Goal: Transaction & Acquisition: Book appointment/travel/reservation

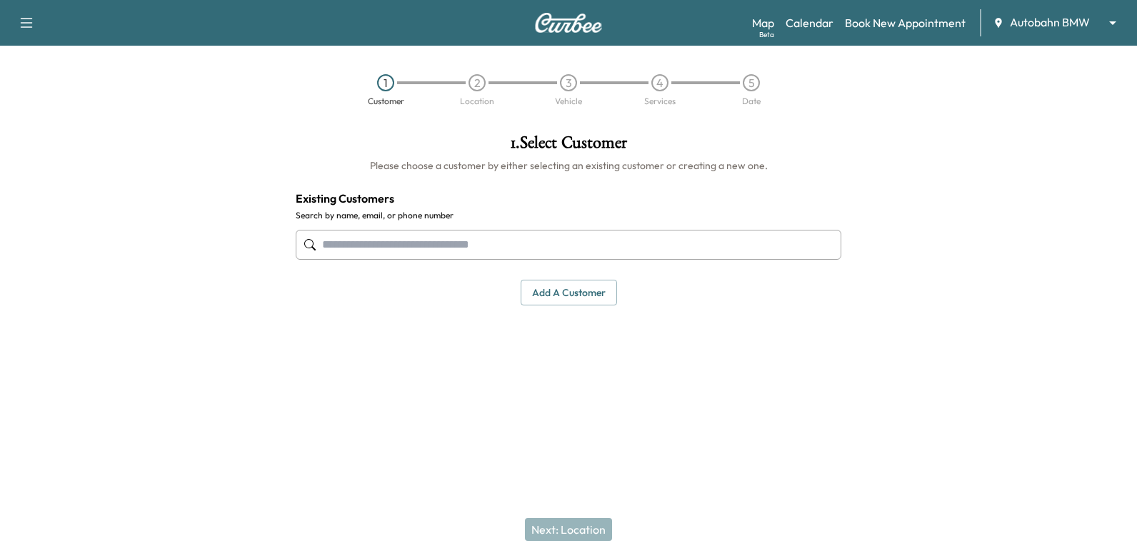
click at [1037, 26] on body "Support Log Out Map Beta Calendar Book New Appointment Autobahn BMW ******** ​ …" at bounding box center [568, 279] width 1137 height 558
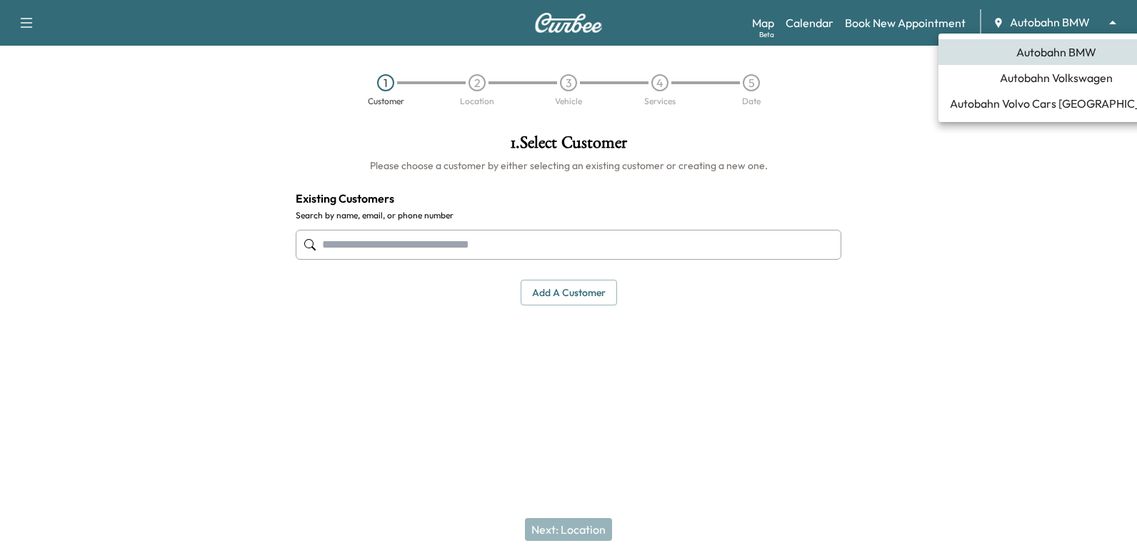
click at [1058, 79] on span "Autobahn Volkswagen" at bounding box center [1056, 77] width 113 height 17
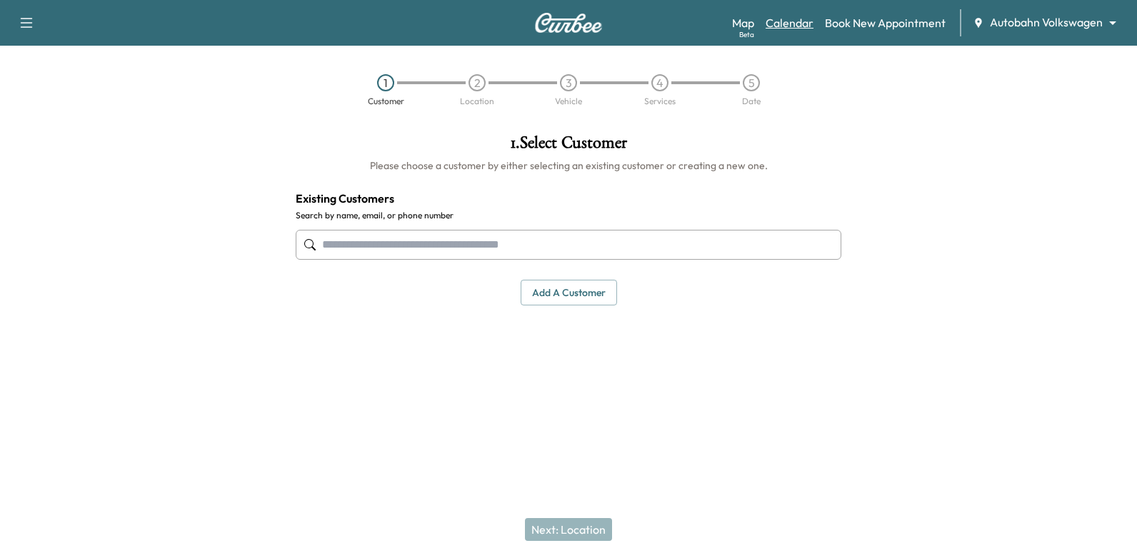
click at [787, 14] on link "Calendar" at bounding box center [790, 22] width 48 height 17
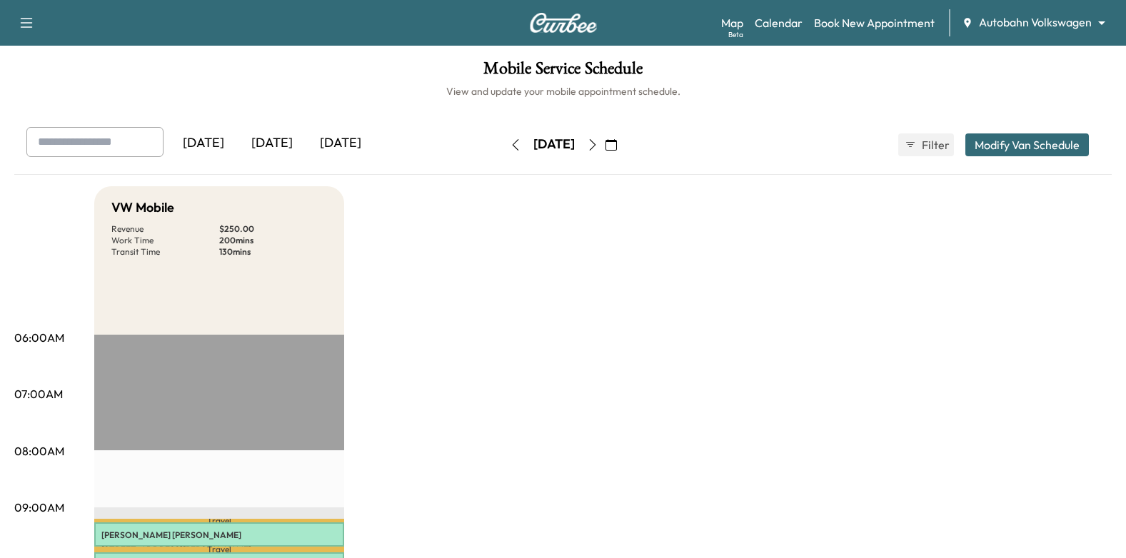
click at [596, 145] on icon "button" at bounding box center [592, 144] width 6 height 11
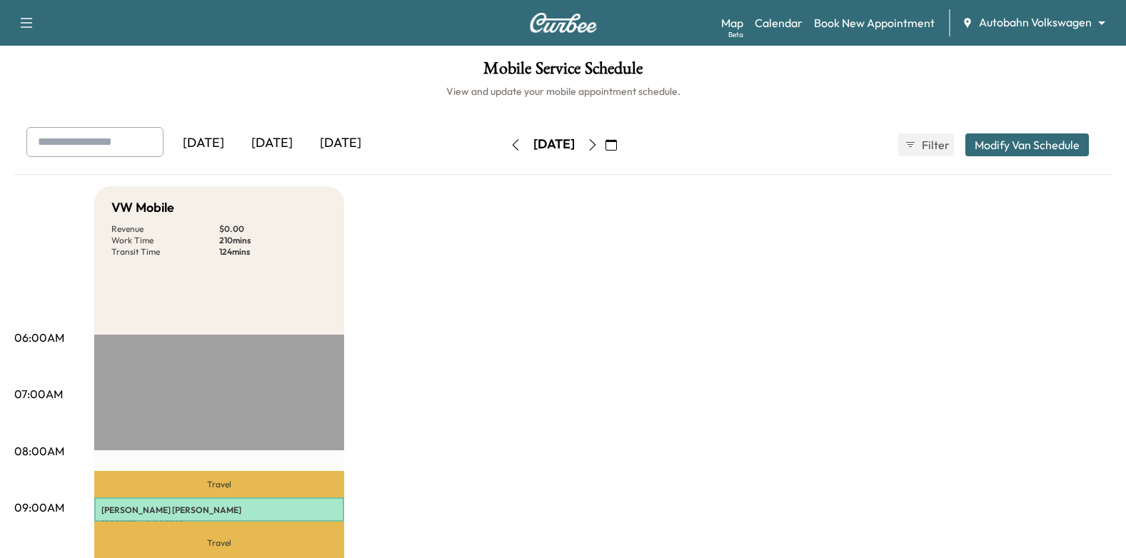
drag, startPoint x: 635, startPoint y: 148, endPoint x: 637, endPoint y: 166, distance: 18.7
click at [598, 148] on icon "button" at bounding box center [592, 144] width 11 height 11
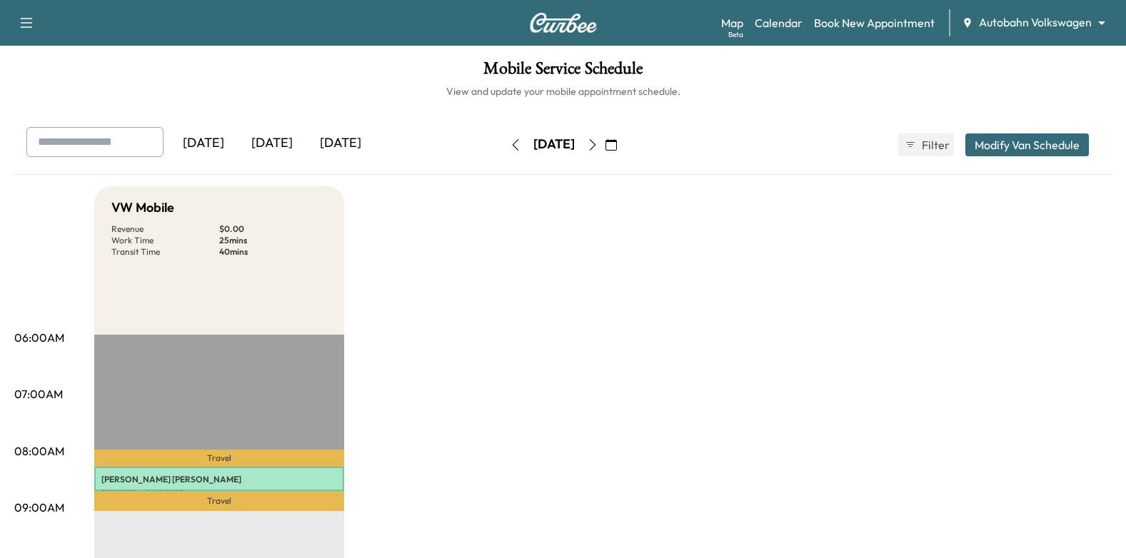
click at [510, 142] on icon "button" at bounding box center [515, 144] width 11 height 11
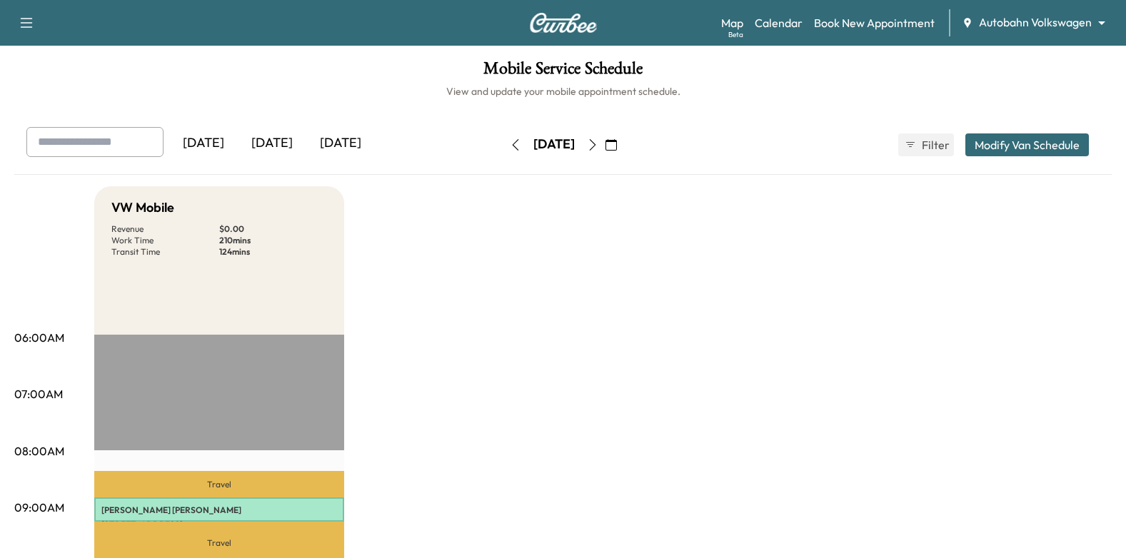
click at [510, 142] on icon "button" at bounding box center [515, 144] width 11 height 11
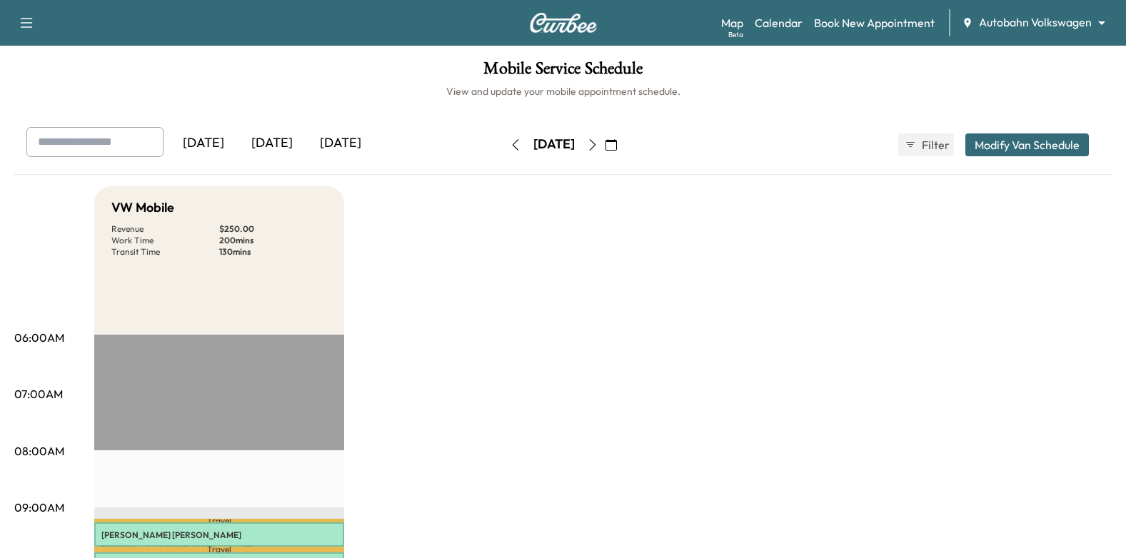
click at [598, 147] on icon "button" at bounding box center [592, 144] width 11 height 11
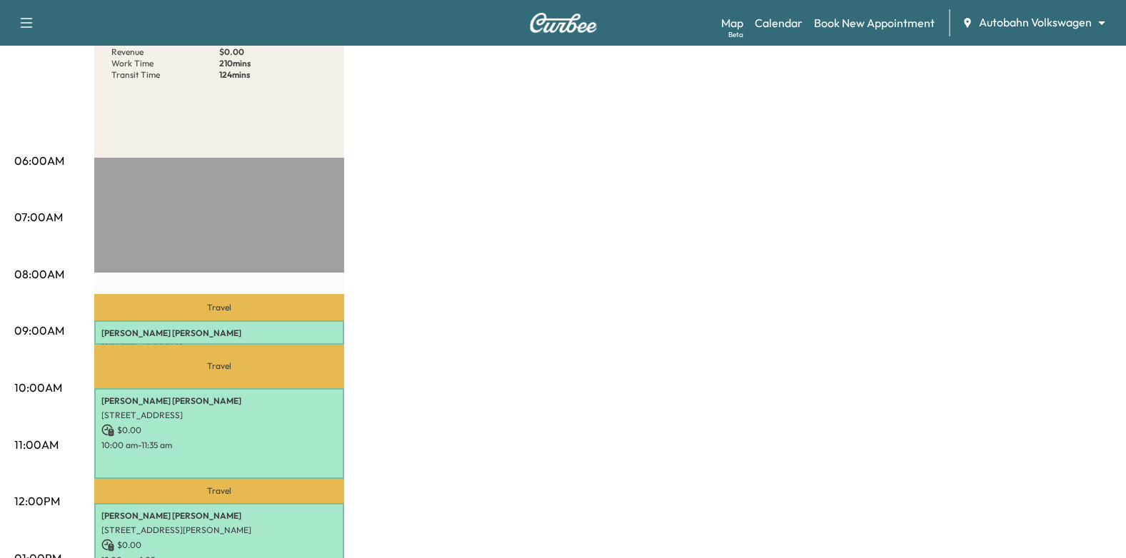
scroll to position [71, 0]
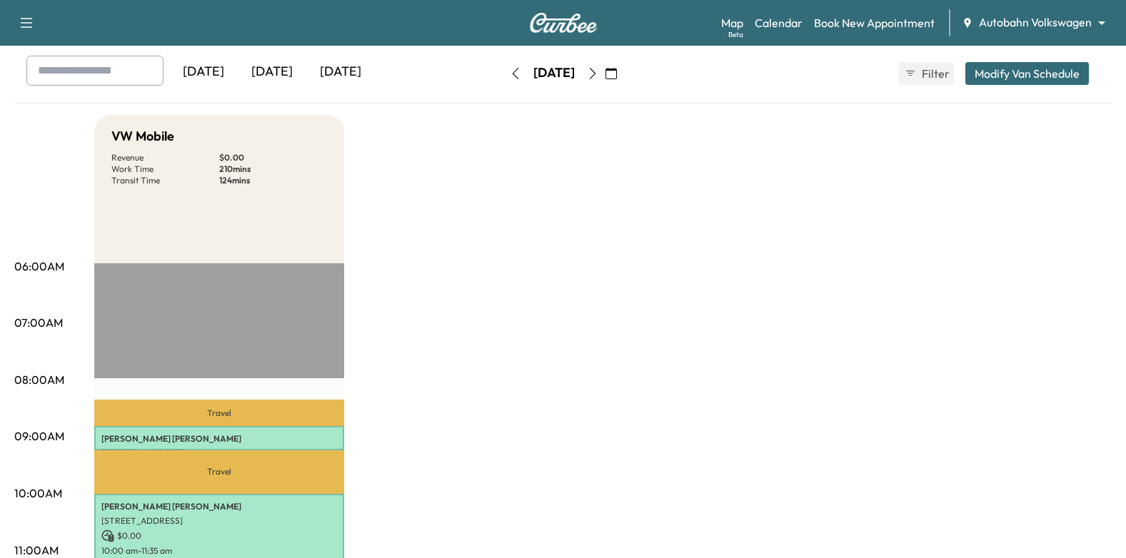
click at [598, 71] on icon "button" at bounding box center [592, 73] width 11 height 11
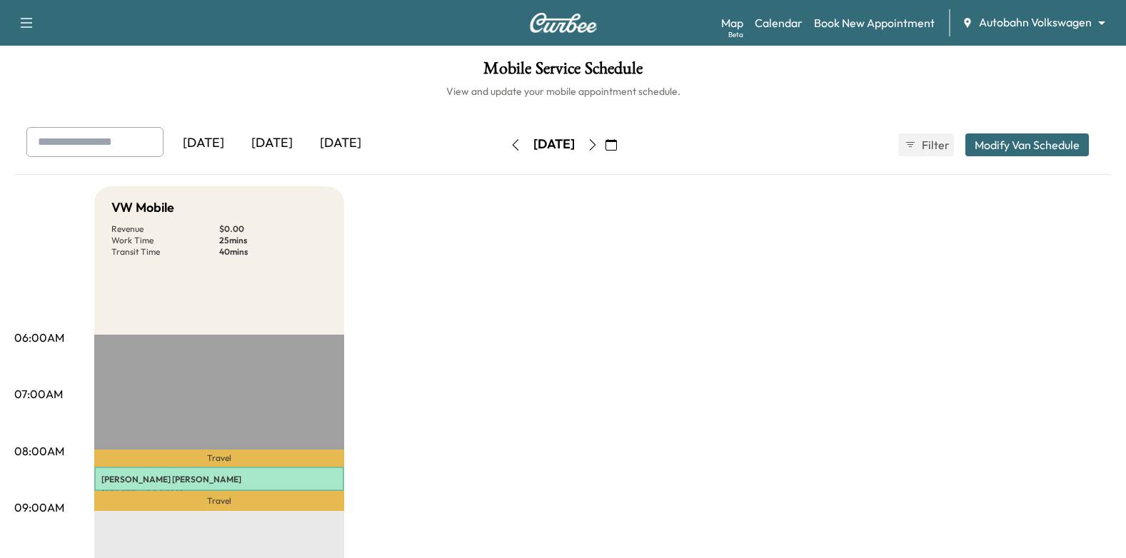
click at [605, 137] on button "button" at bounding box center [593, 145] width 24 height 23
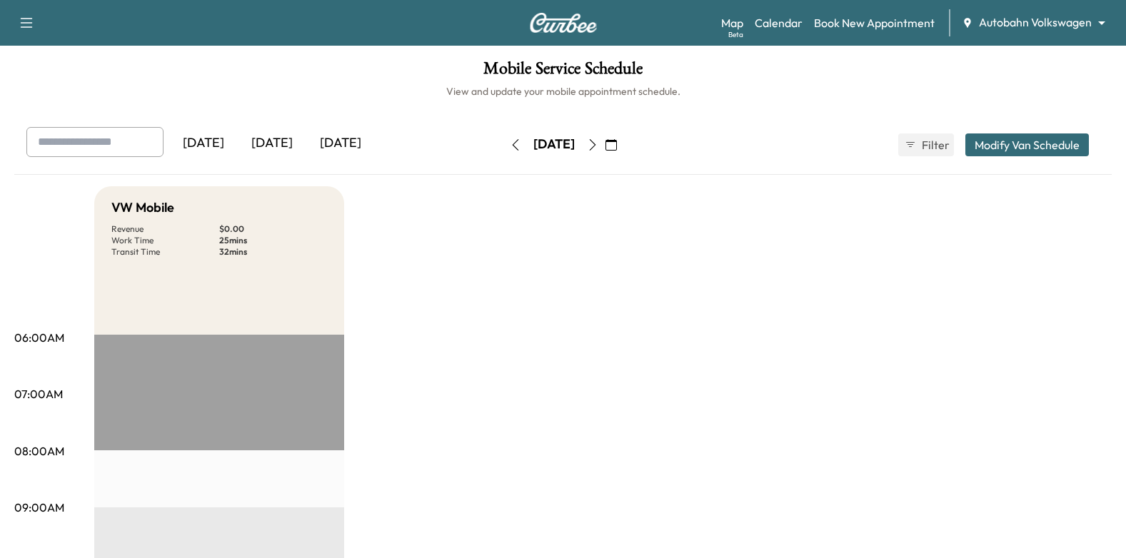
click at [858, 31] on div "Map Beta Calendar Book New Appointment Autobahn Volkswagen ******** ​" at bounding box center [917, 22] width 393 height 27
click at [870, 19] on link "Book New Appointment" at bounding box center [874, 22] width 121 height 17
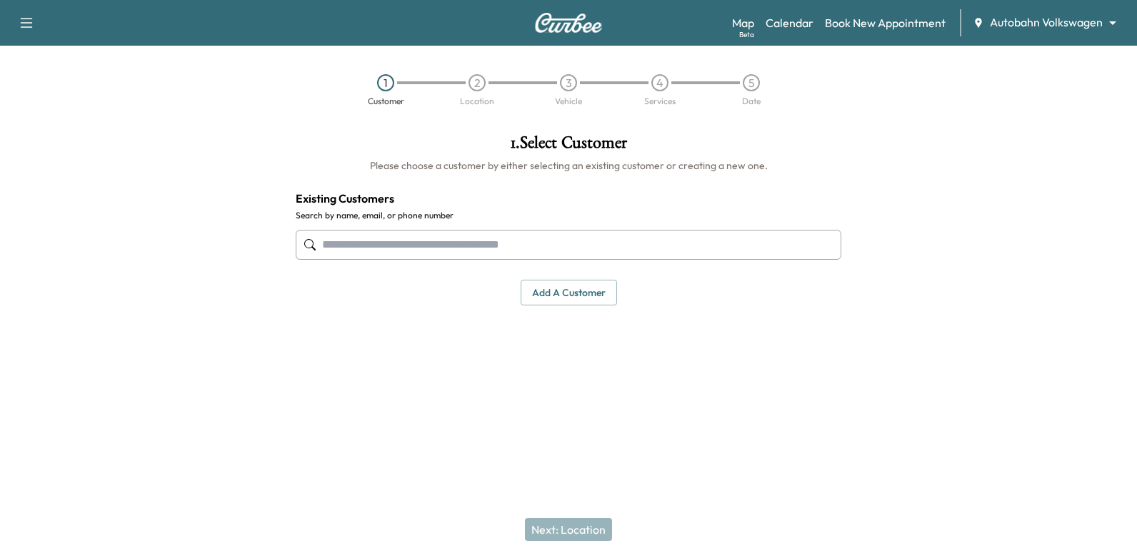
click at [616, 241] on input "text" at bounding box center [569, 245] width 546 height 30
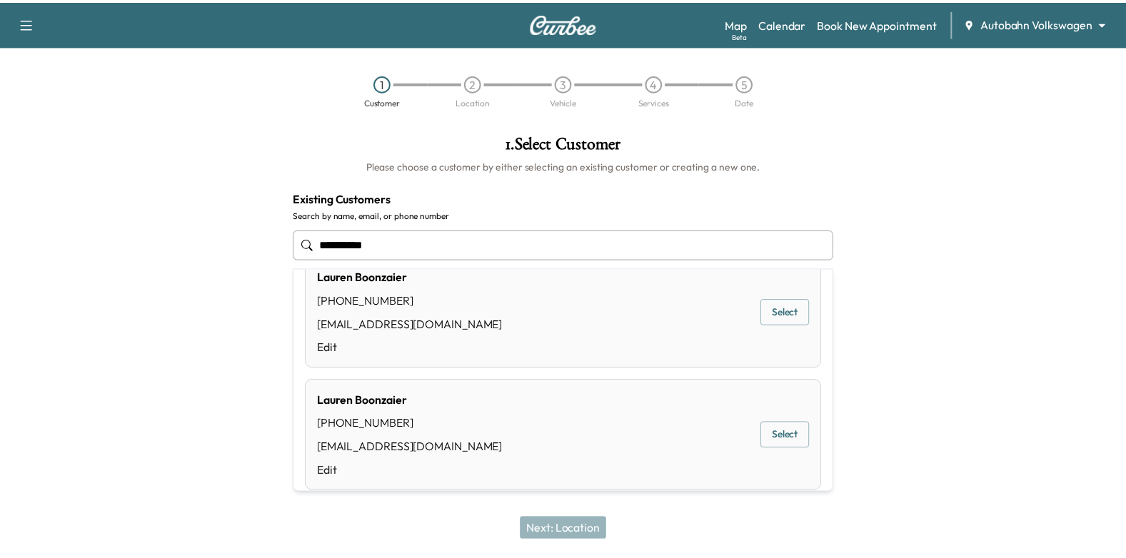
scroll to position [46, 0]
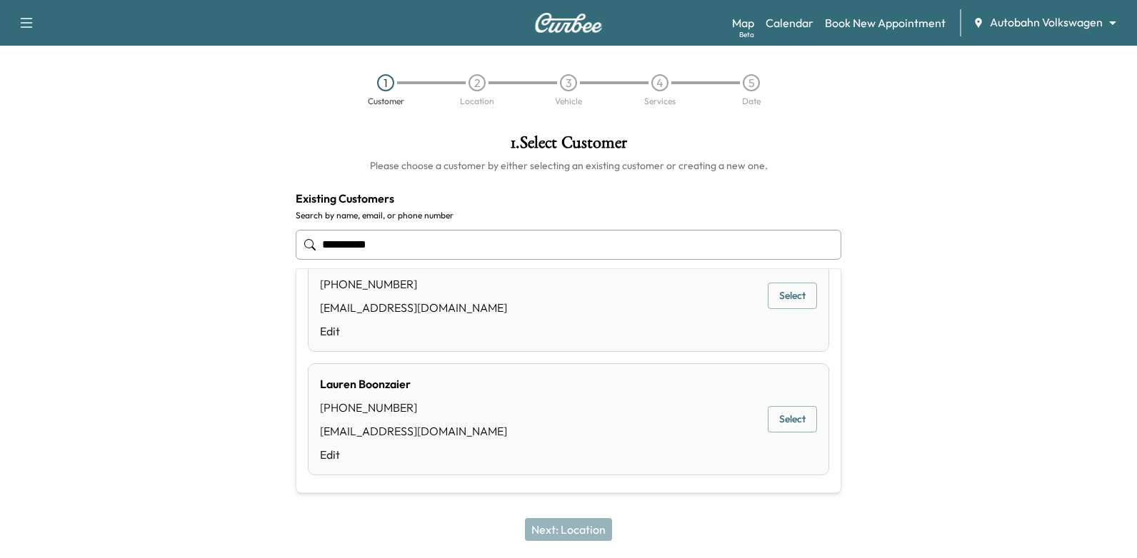
click at [786, 423] on button "Select" at bounding box center [792, 419] width 49 height 26
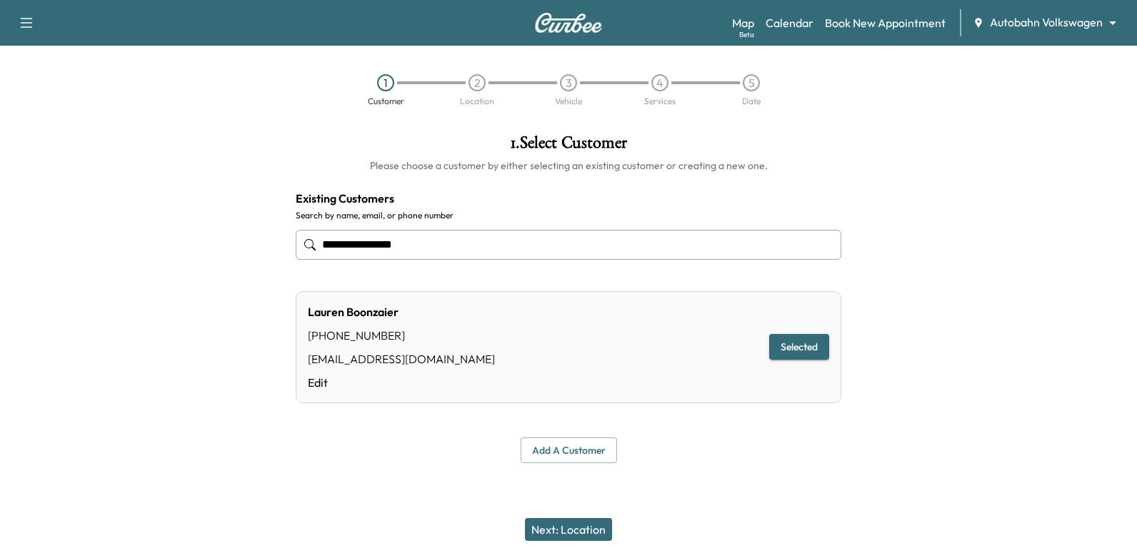
type input "**********"
click at [576, 523] on button "Next: Location" at bounding box center [568, 529] width 87 height 23
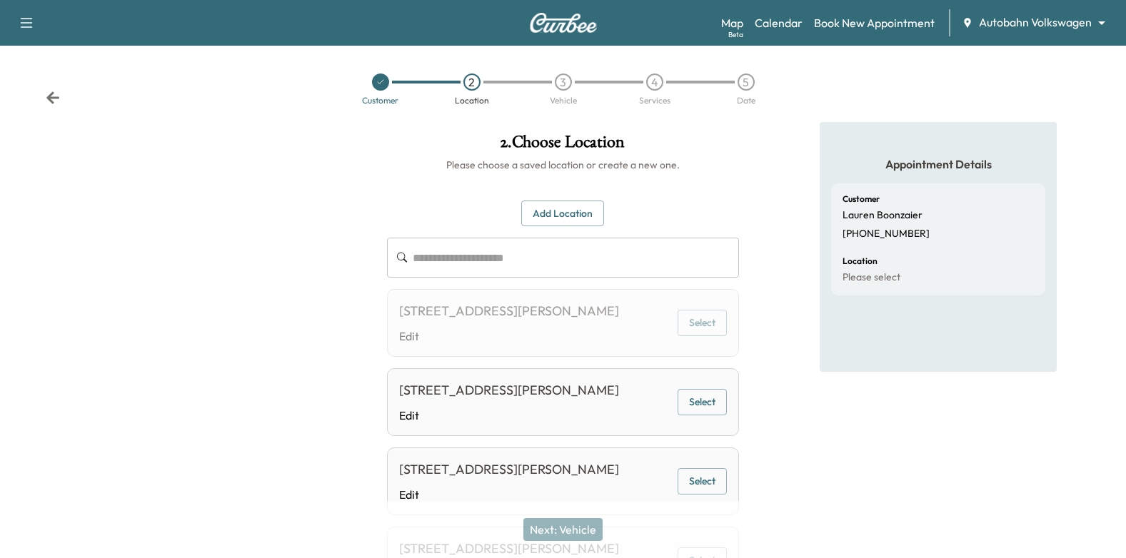
scroll to position [0, 0]
drag, startPoint x: 691, startPoint y: 333, endPoint x: 663, endPoint y: 437, distance: 107.2
click at [691, 333] on button "Select" at bounding box center [702, 324] width 49 height 26
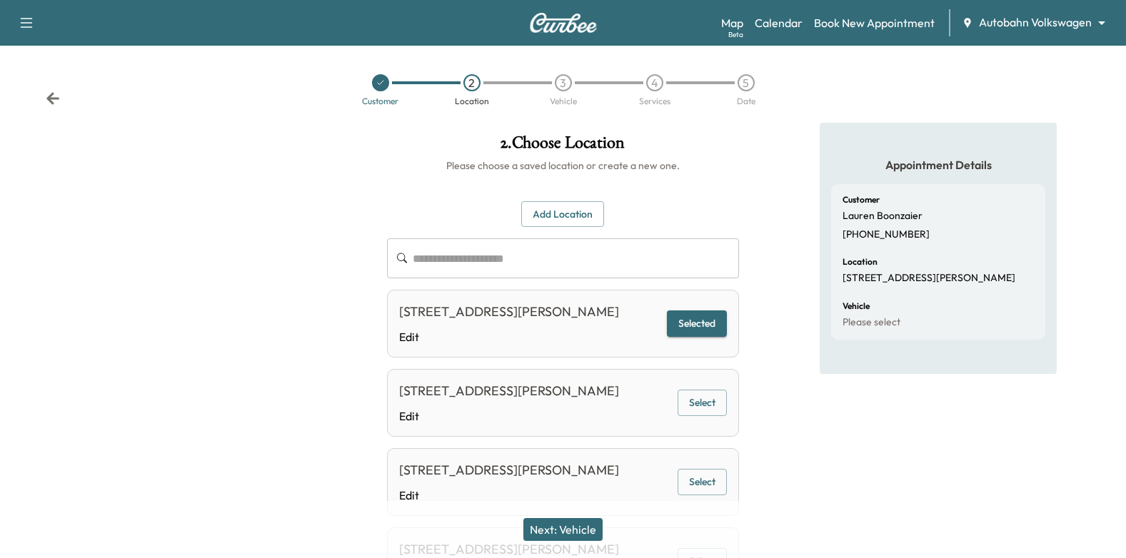
click at [569, 528] on button "Next: Vehicle" at bounding box center [562, 529] width 79 height 23
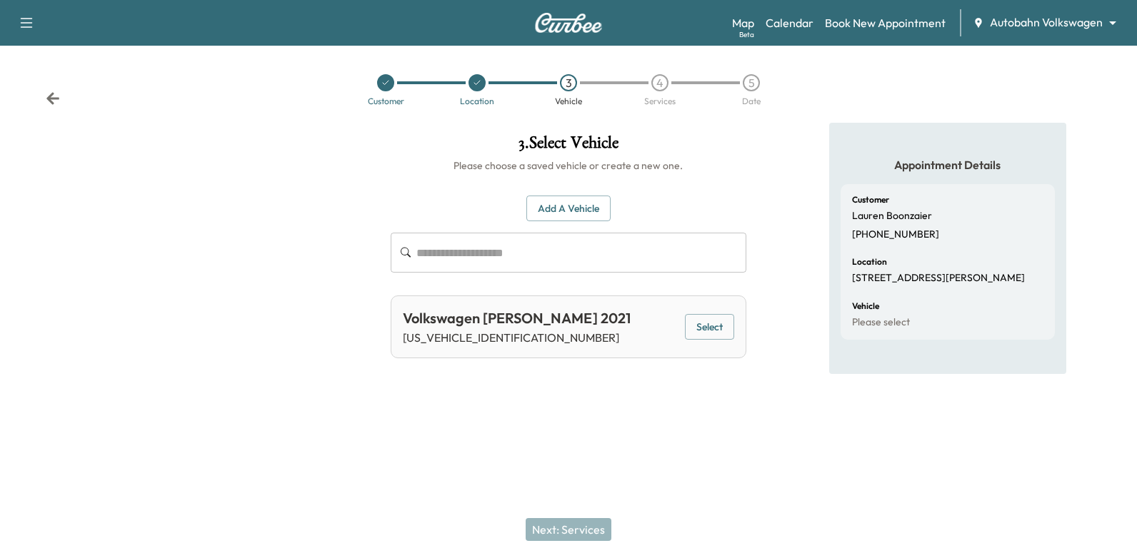
click at [569, 206] on button "Add a Vehicle" at bounding box center [568, 209] width 84 height 26
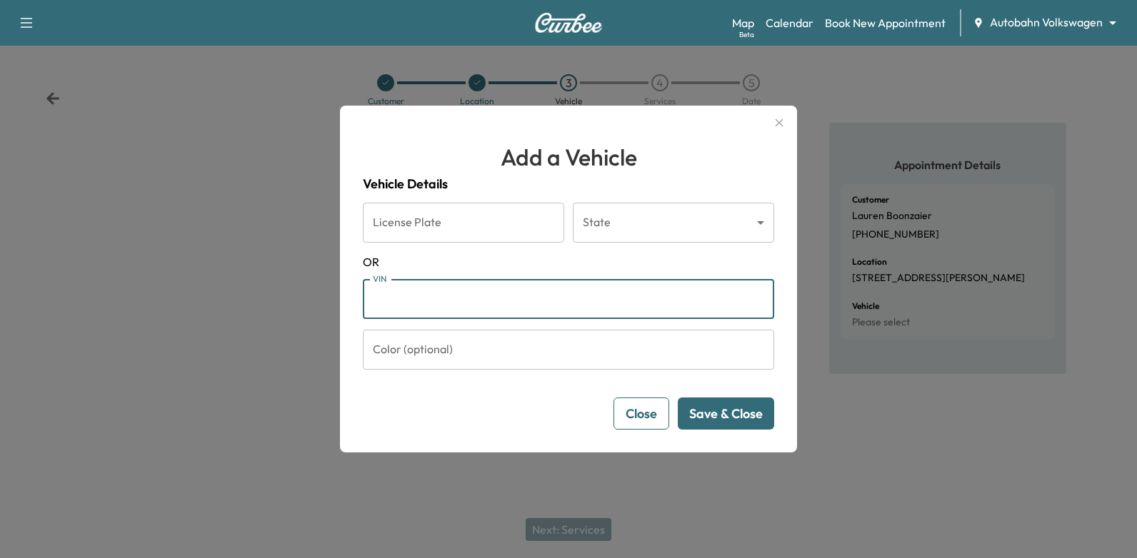
paste input "**********"
type input "**********"
click at [713, 411] on button "Save & Close" at bounding box center [726, 414] width 96 height 32
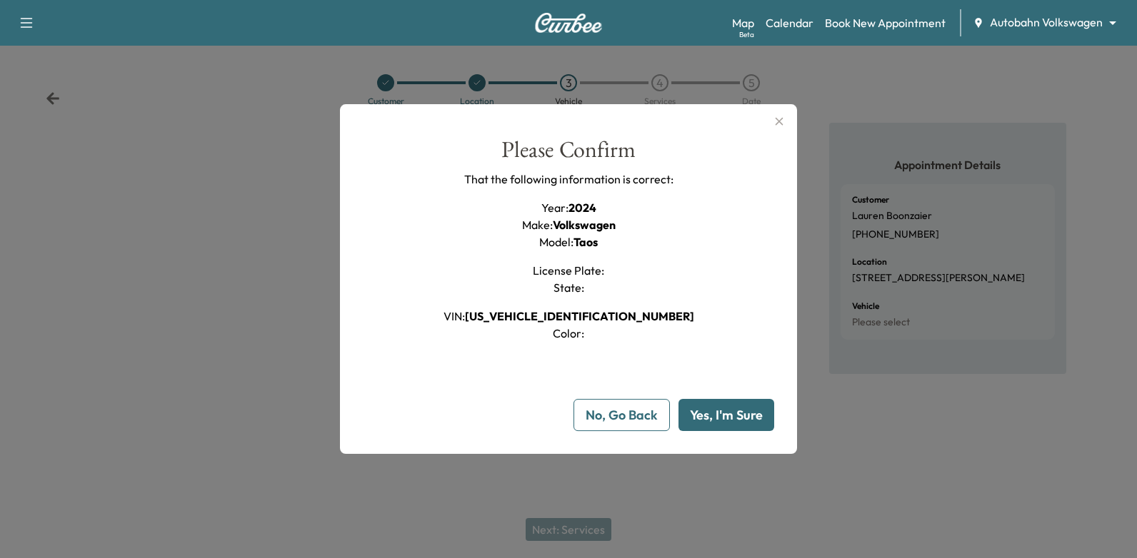
click at [712, 407] on button "Yes, I'm Sure" at bounding box center [726, 415] width 96 height 32
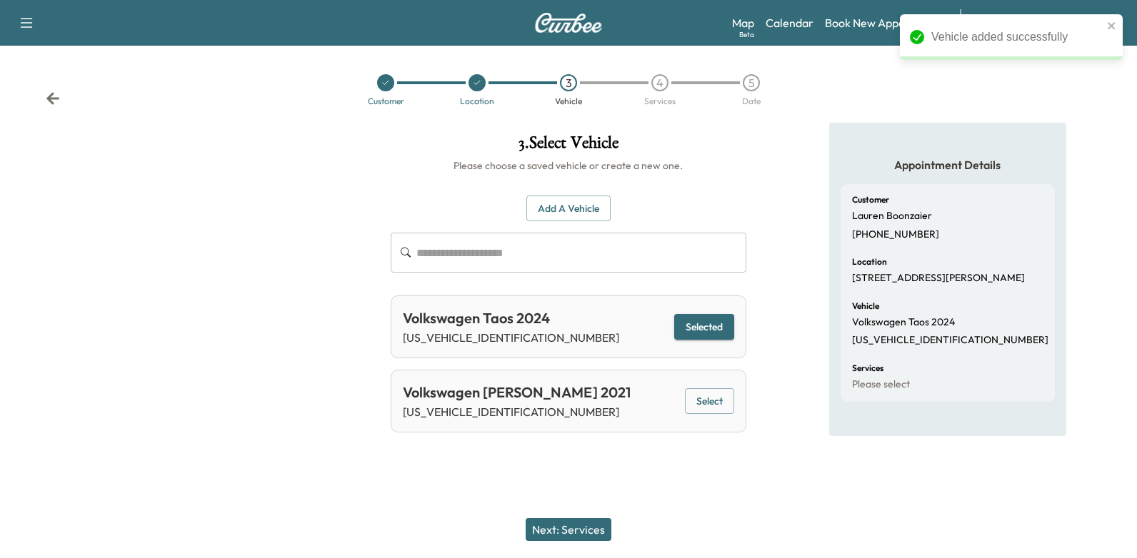
click at [568, 523] on button "Next: Services" at bounding box center [569, 529] width 86 height 23
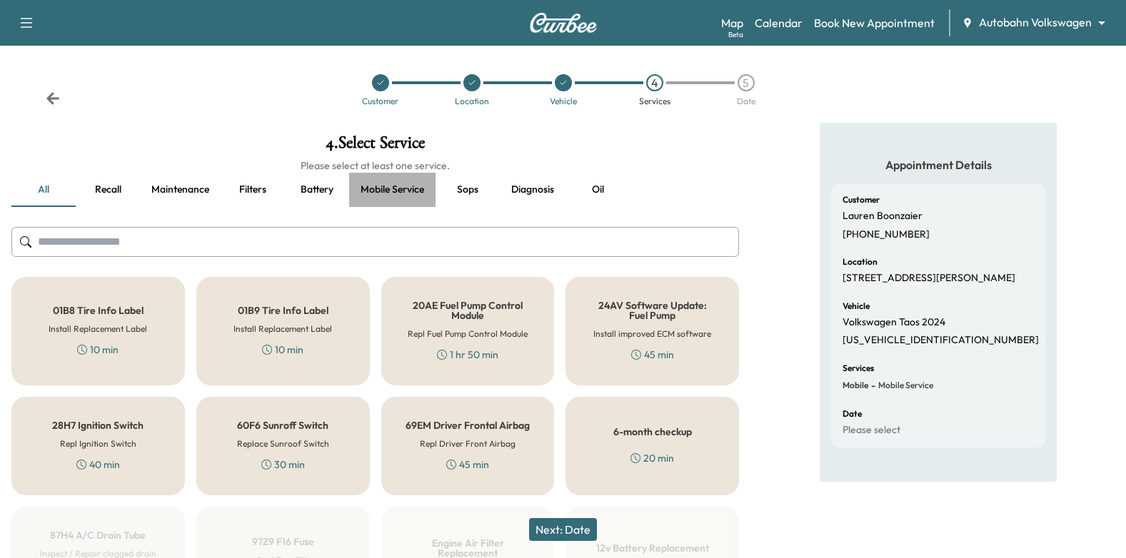
click at [391, 191] on button "Mobile service" at bounding box center [392, 190] width 86 height 34
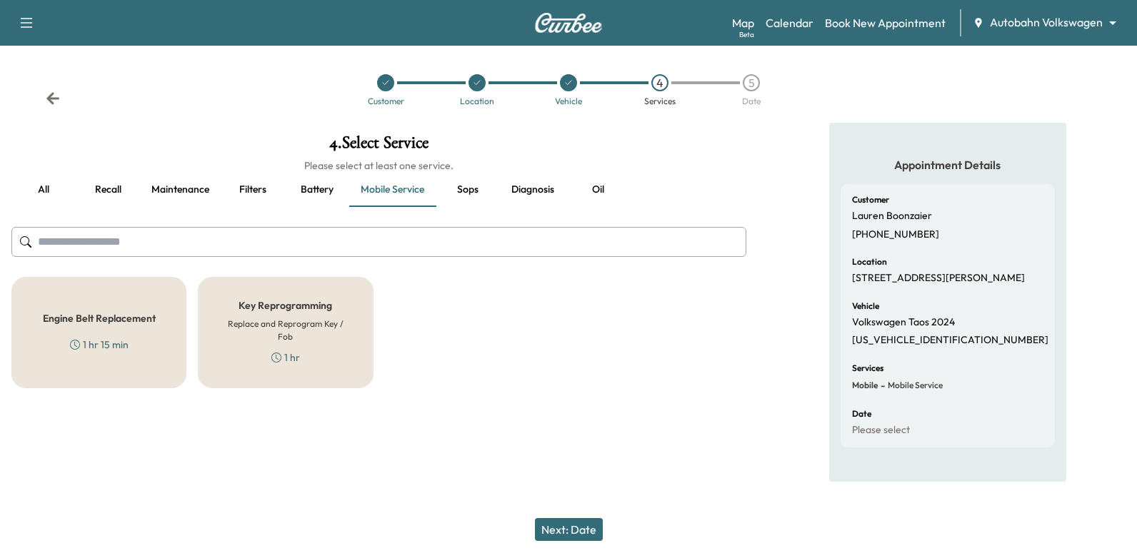
click at [271, 184] on button "Filters" at bounding box center [253, 190] width 64 height 34
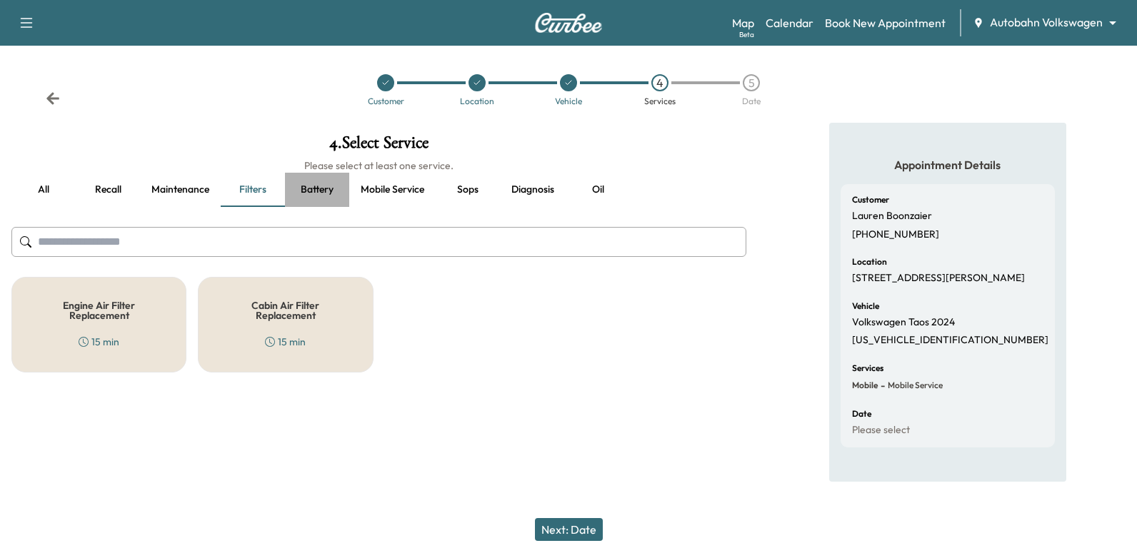
click at [335, 196] on button "Battery" at bounding box center [317, 190] width 64 height 34
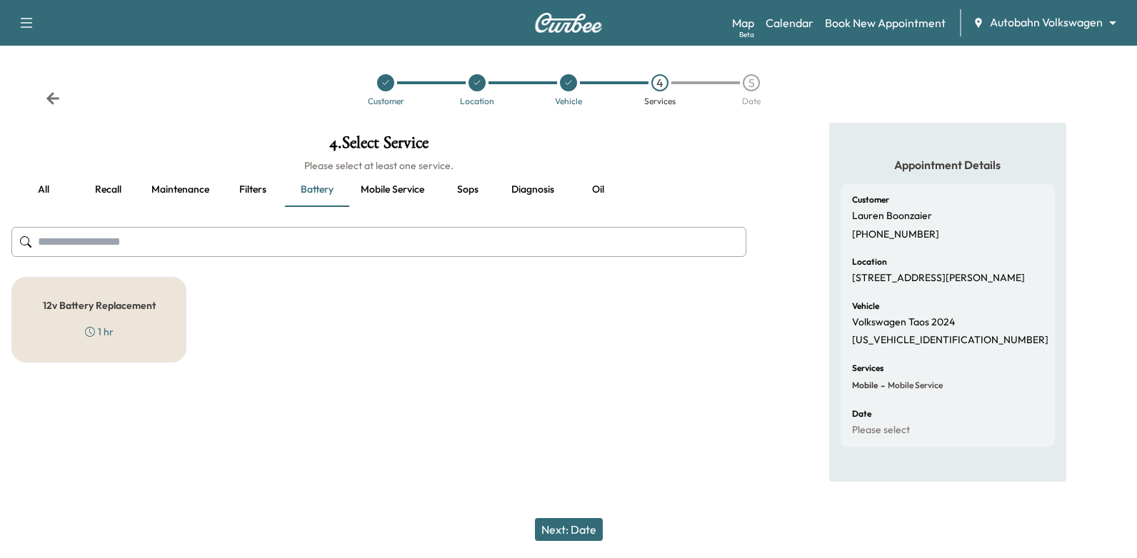
click at [155, 189] on button "Maintenance" at bounding box center [180, 190] width 81 height 34
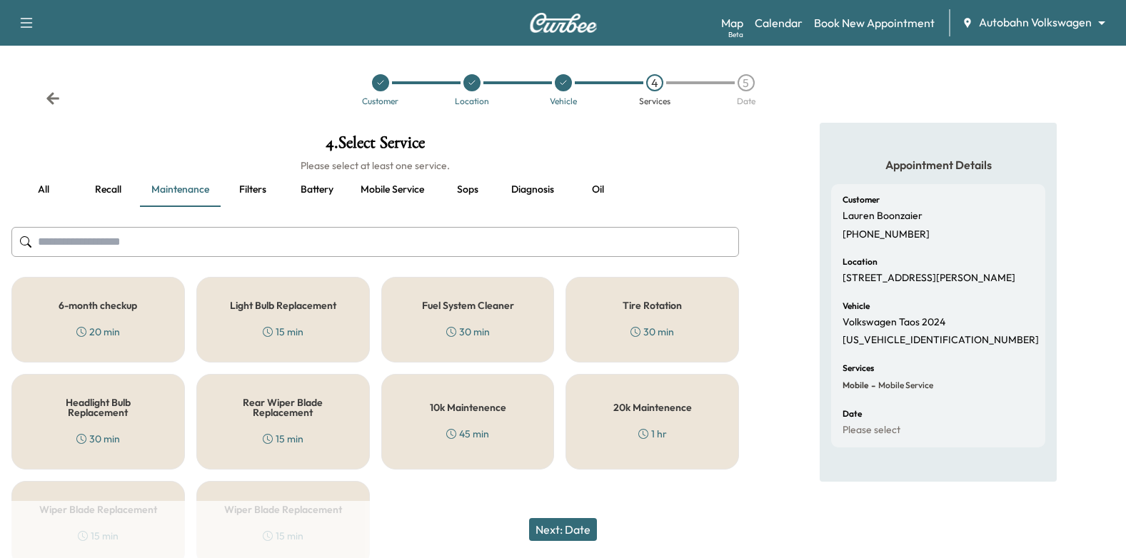
click at [468, 411] on h5 "10k Maintenence" at bounding box center [468, 408] width 76 height 10
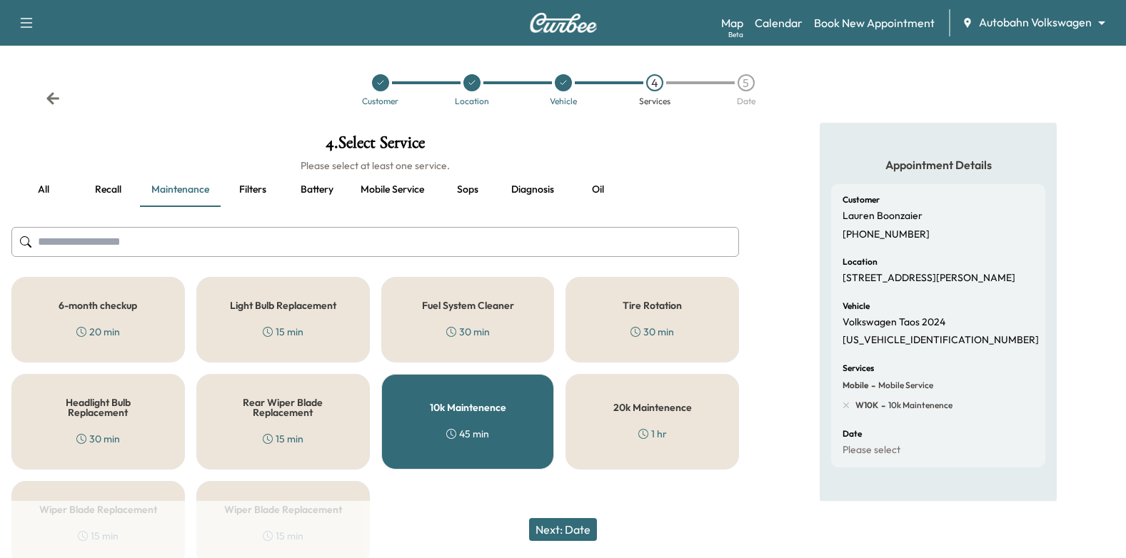
click at [563, 535] on button "Next: Date" at bounding box center [563, 529] width 68 height 23
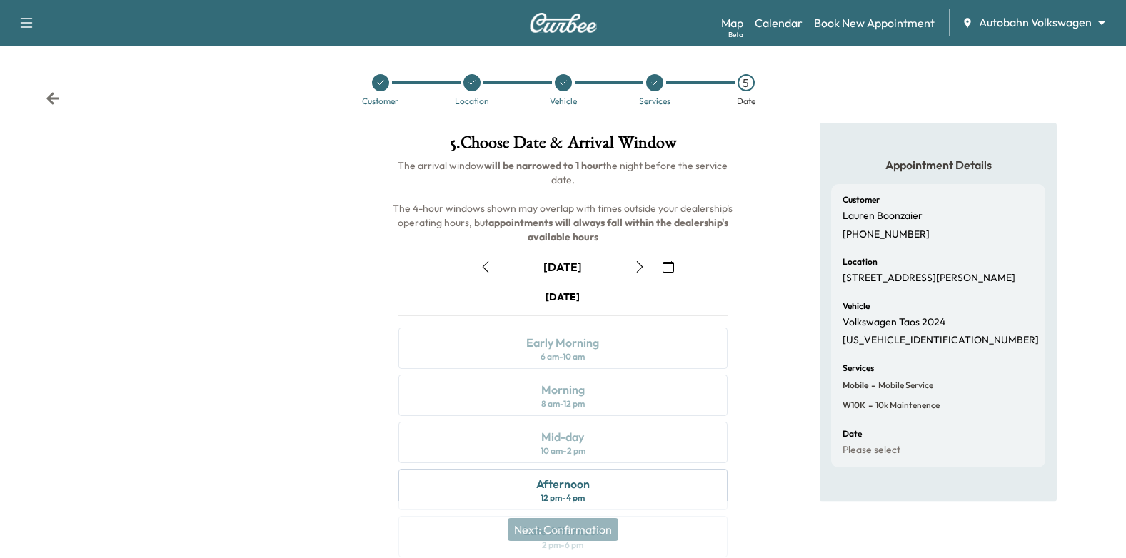
scroll to position [71, 0]
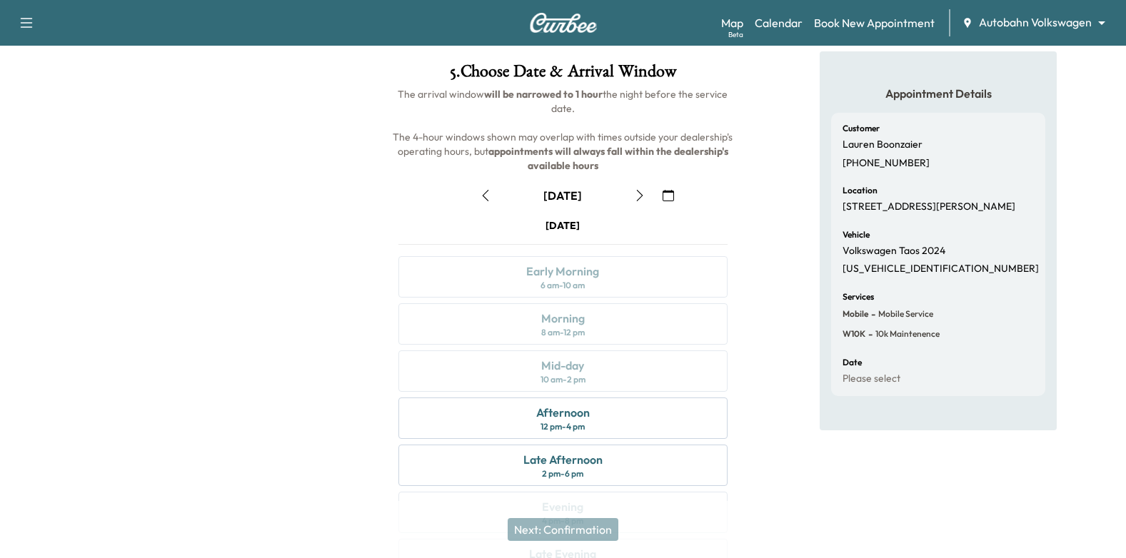
click at [672, 194] on icon "button" at bounding box center [668, 195] width 11 height 11
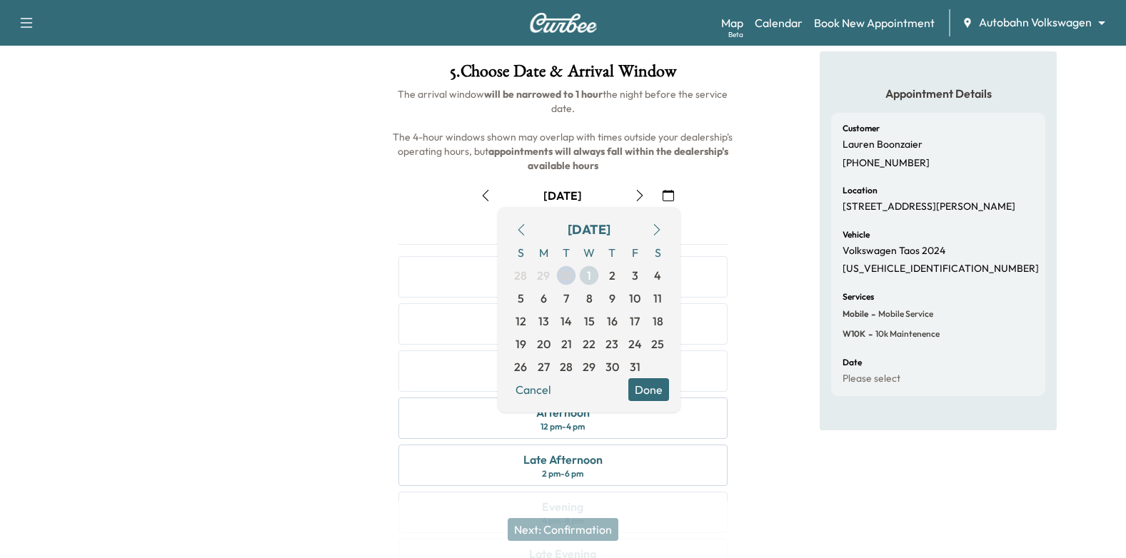
click at [585, 277] on span "1" at bounding box center [589, 275] width 23 height 23
click at [661, 462] on div "Late Afternoon 2 pm - 6 pm" at bounding box center [563, 465] width 330 height 41
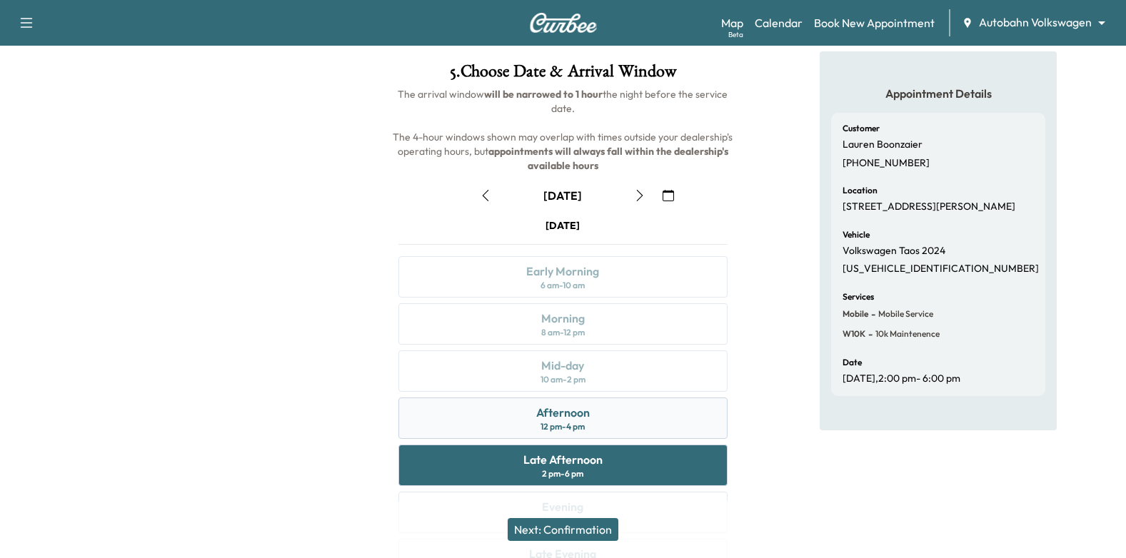
click at [638, 426] on div "Afternoon 12 pm - 4 pm" at bounding box center [563, 418] width 330 height 41
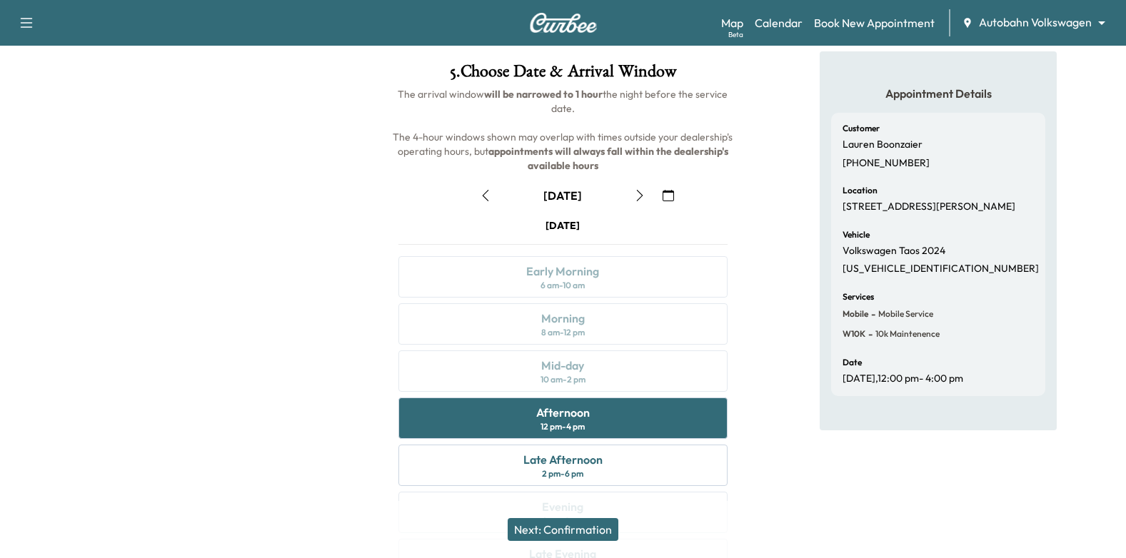
click at [651, 213] on div "October 1 October 2025 S M T W T F S 28 29 30 1 2 3 4 5 6 7 8 9 10 11 12 13 14 …" at bounding box center [563, 379] width 353 height 413
click at [642, 194] on icon "button" at bounding box center [639, 195] width 11 height 11
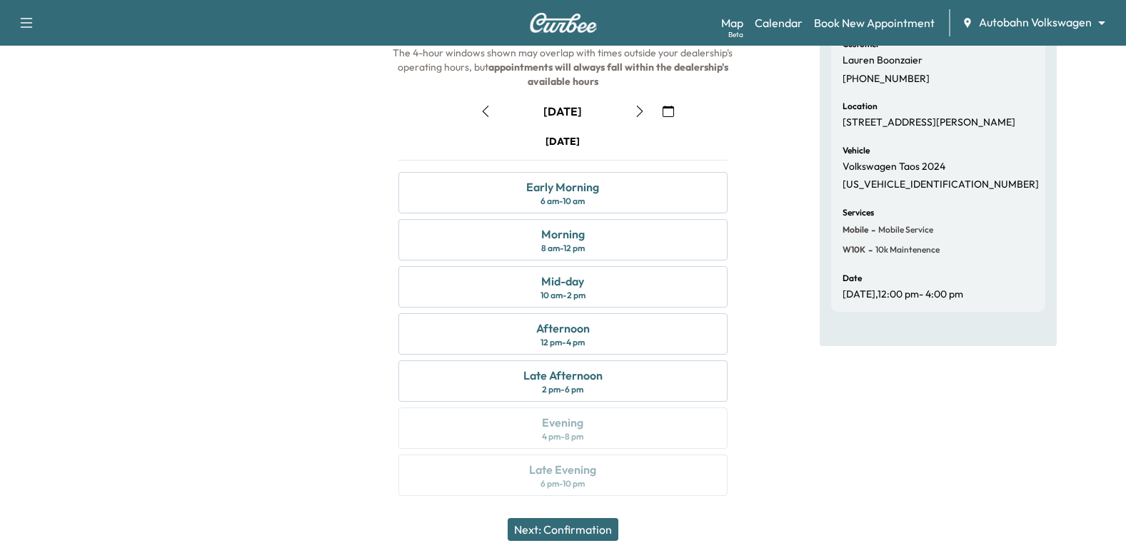
scroll to position [156, 0]
click at [658, 246] on div "Morning 8 am - 12 pm" at bounding box center [563, 239] width 330 height 41
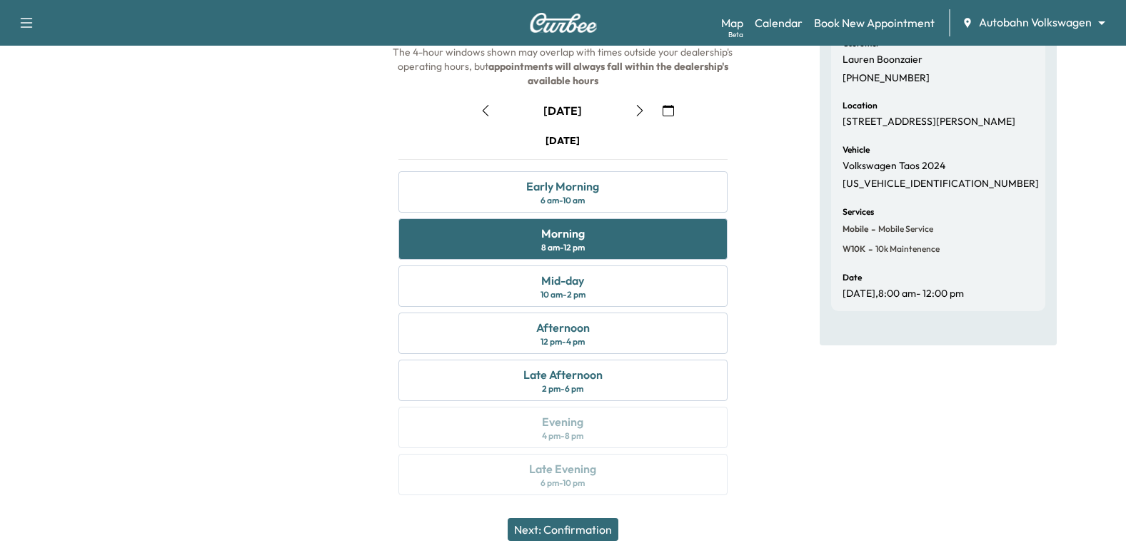
click at [598, 524] on button "Next: Confirmation" at bounding box center [563, 529] width 111 height 23
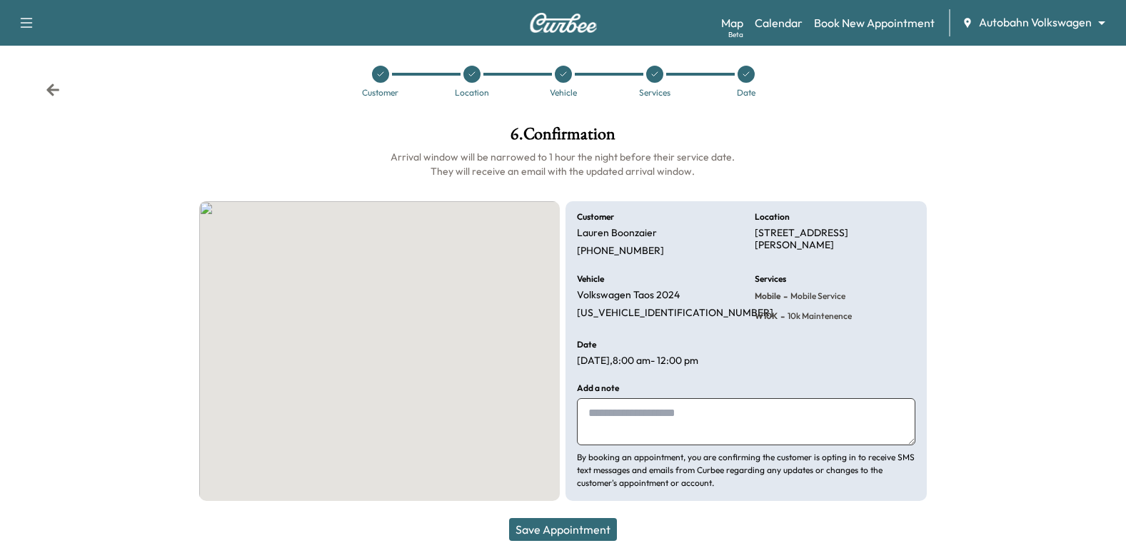
scroll to position [9, 0]
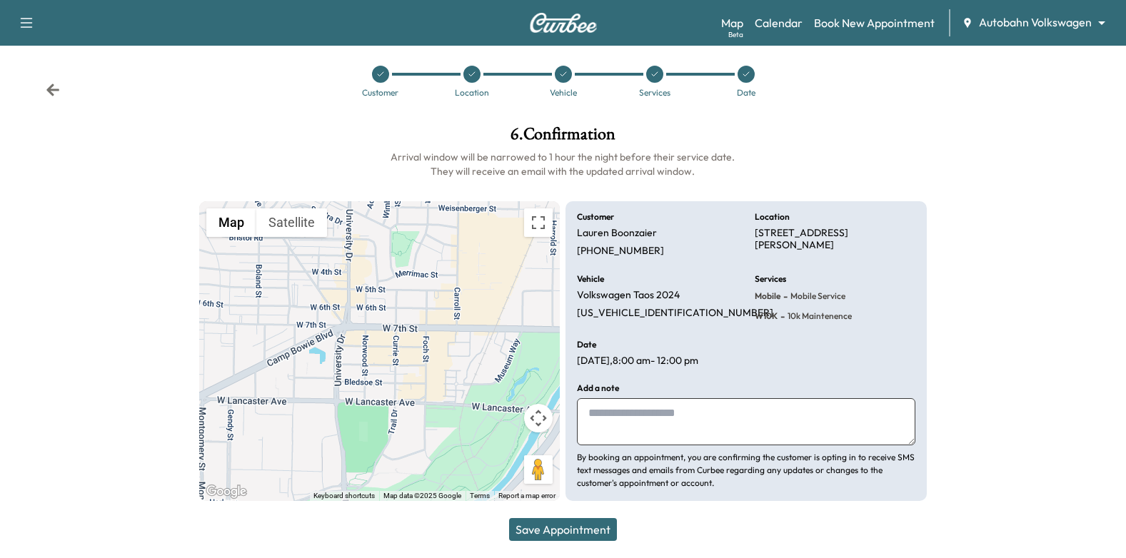
click at [680, 411] on textarea at bounding box center [746, 421] width 338 height 47
type textarea "**********"
click at [593, 542] on div "Save Appointment" at bounding box center [563, 529] width 1126 height 57
click at [595, 528] on button "Save Appointment" at bounding box center [563, 529] width 108 height 23
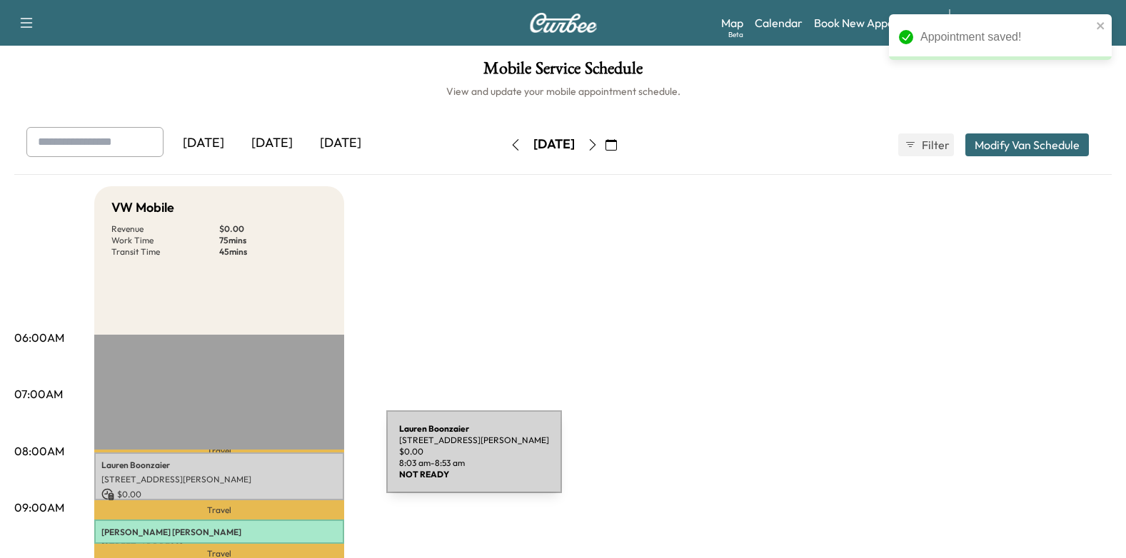
click at [279, 461] on p "Lauren Boonzaier" at bounding box center [219, 465] width 236 height 11
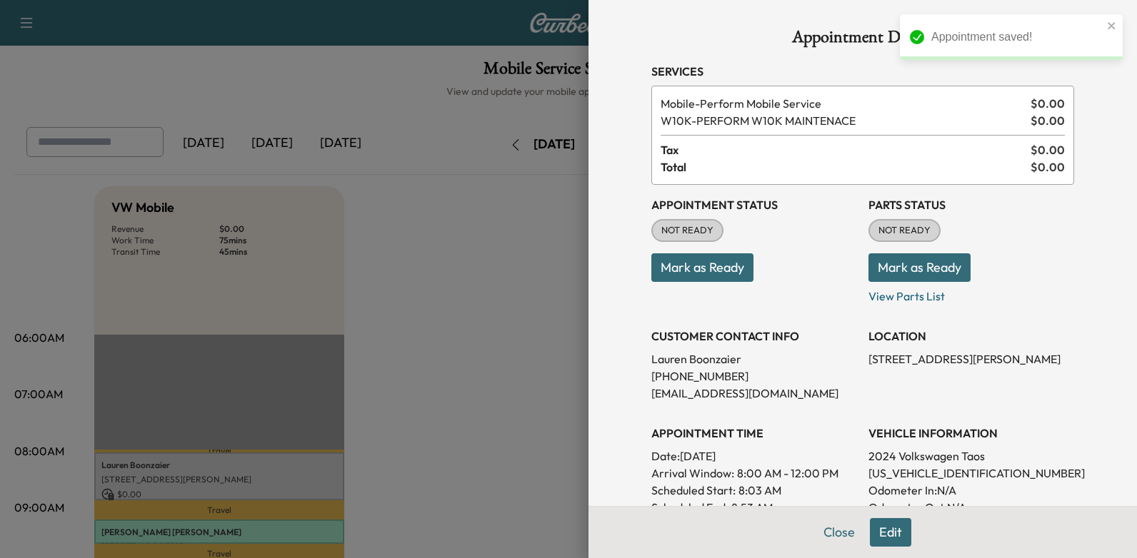
click at [707, 262] on button "Mark as Ready" at bounding box center [702, 268] width 102 height 29
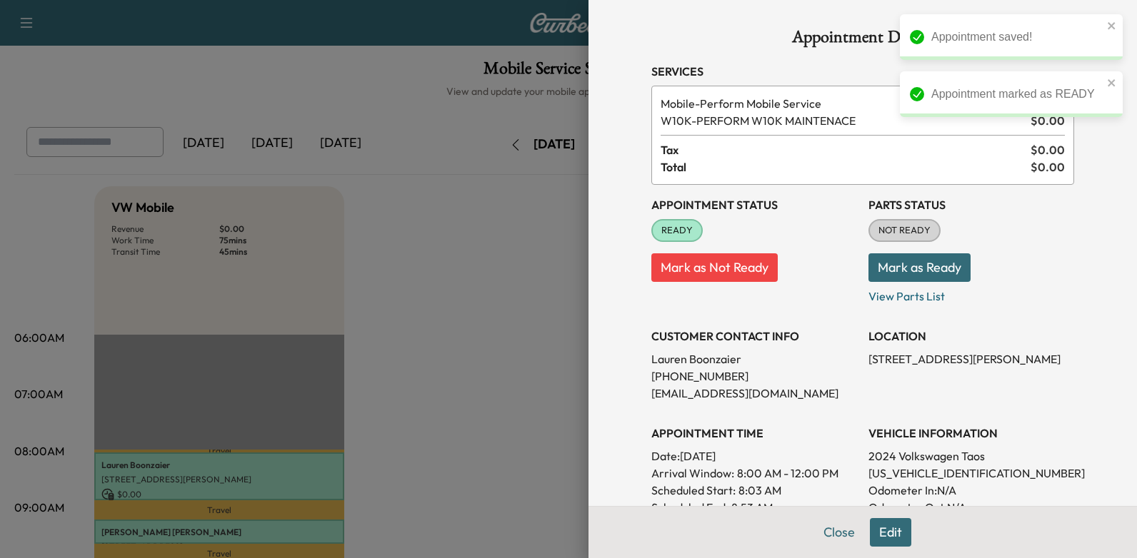
drag, startPoint x: 672, startPoint y: 456, endPoint x: 788, endPoint y: 459, distance: 116.4
click at [788, 459] on p "Date: Thursday Oct. 2, 2025" at bounding box center [754, 456] width 206 height 17
drag, startPoint x: 788, startPoint y: 459, endPoint x: 768, endPoint y: 454, distance: 20.6
copy p "Thursday Oct. 2, 2025"
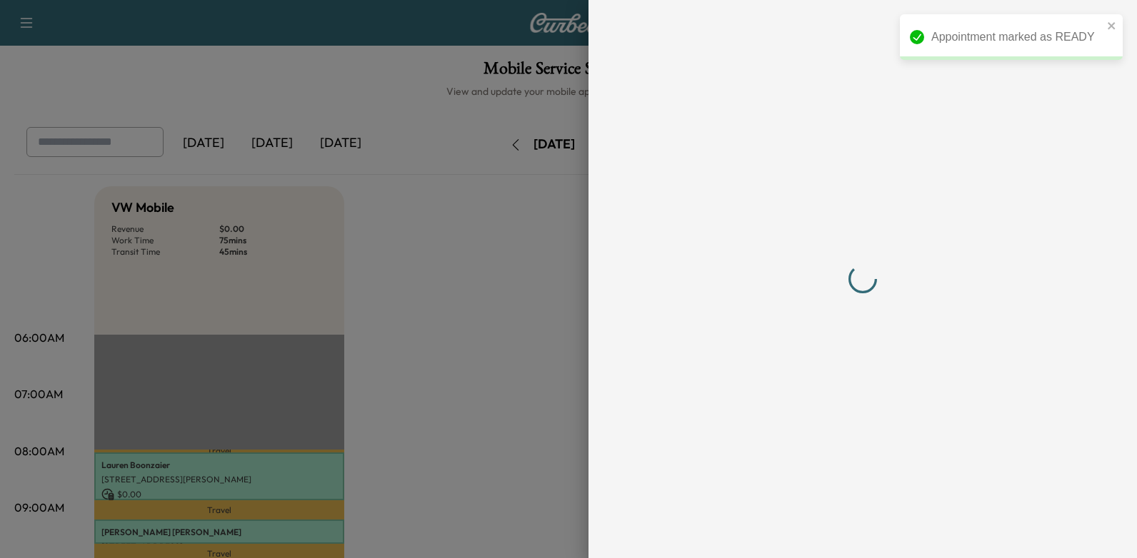
drag, startPoint x: 478, startPoint y: 300, endPoint x: 461, endPoint y: 291, distance: 18.9
click at [476, 300] on div at bounding box center [568, 279] width 1137 height 558
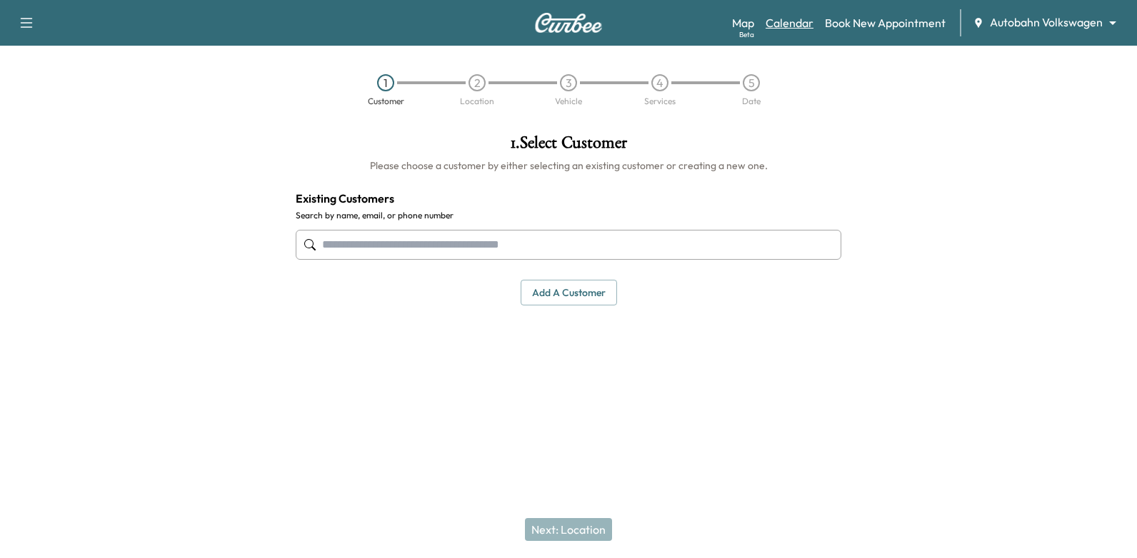
click at [783, 29] on link "Calendar" at bounding box center [790, 22] width 48 height 17
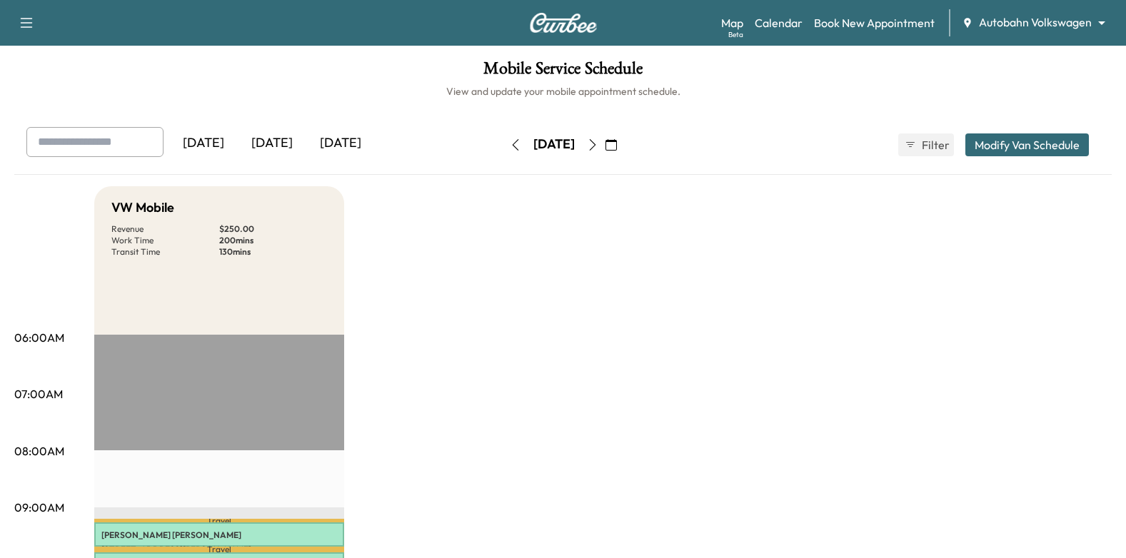
click at [605, 147] on button "button" at bounding box center [593, 145] width 24 height 23
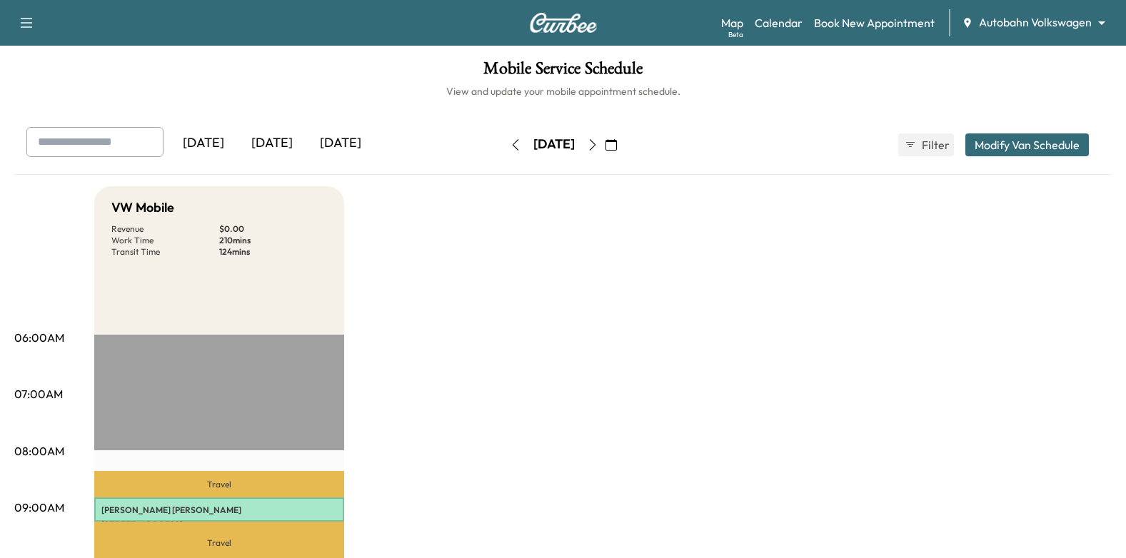
click at [598, 141] on icon "button" at bounding box center [592, 144] width 11 height 11
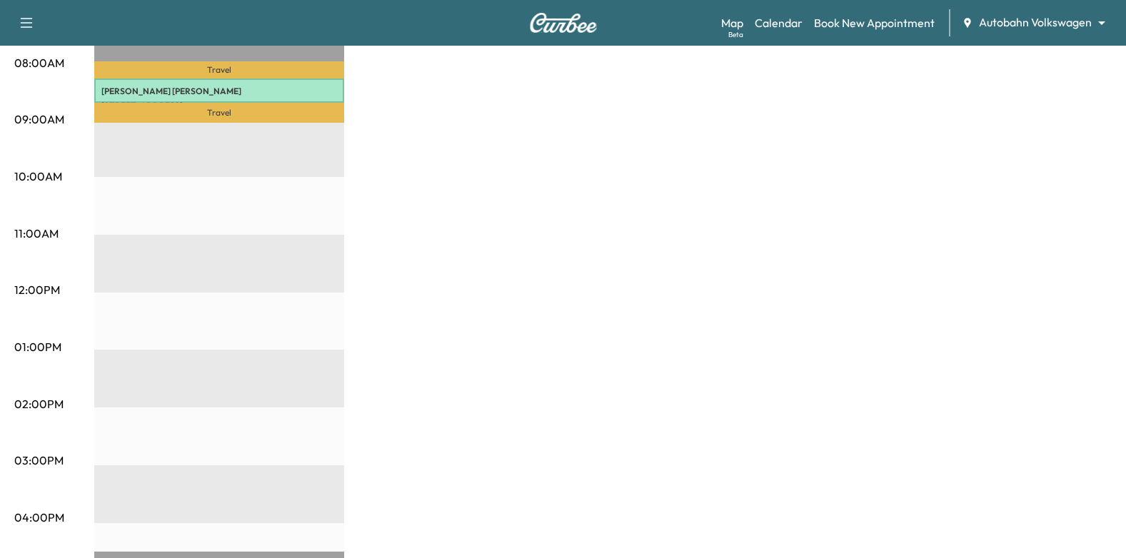
scroll to position [357, 0]
